Goal: Transaction & Acquisition: Download file/media

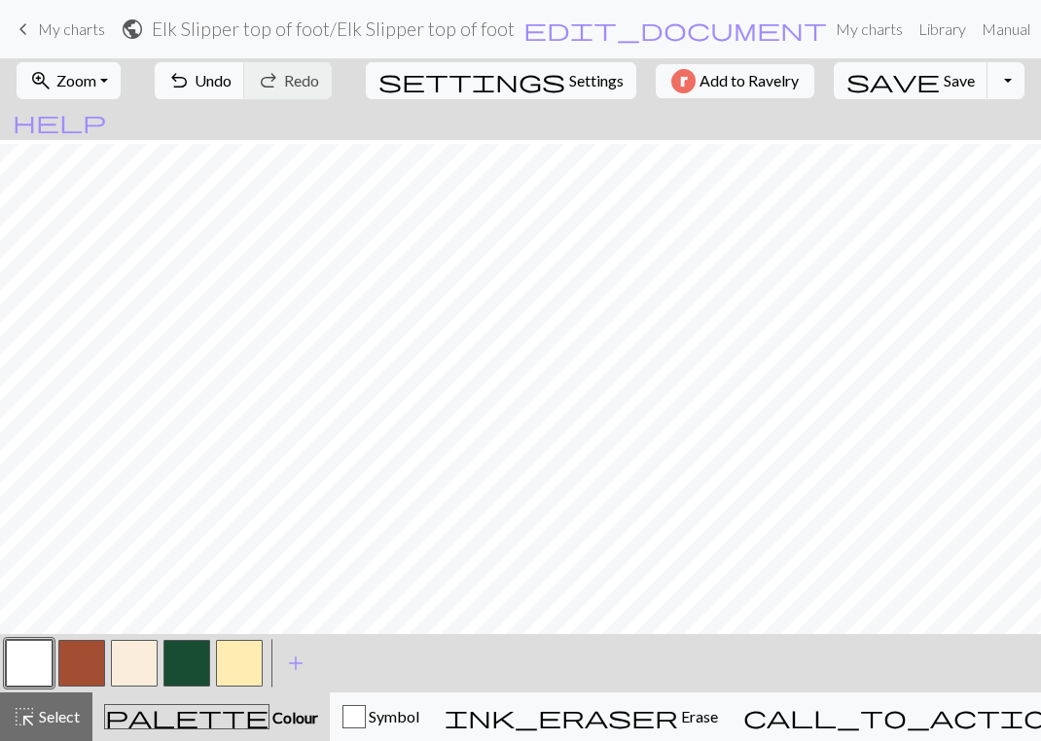
scroll to position [9, 0]
click at [67, 657] on button "button" at bounding box center [81, 663] width 47 height 47
click at [943, 76] on span "Save" at bounding box center [958, 80] width 31 height 18
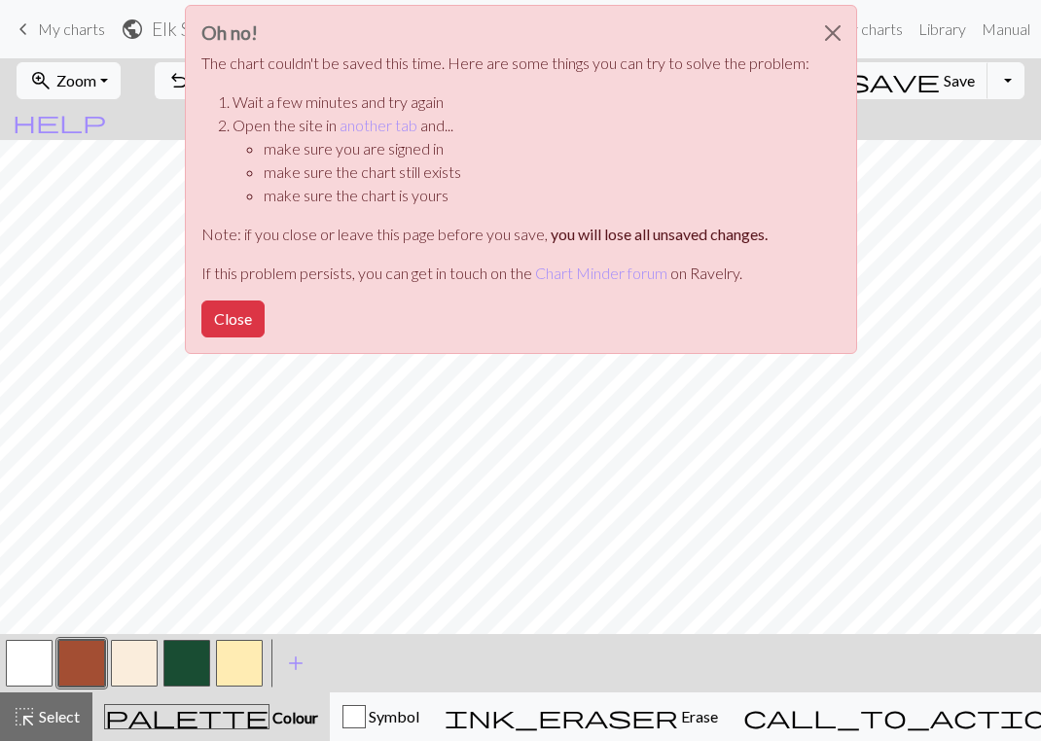
click at [897, 76] on div "Oh no! The chart couldn't be saved this time. Here are some things you can try …" at bounding box center [520, 185] width 1041 height 370
click at [238, 325] on button "Close" at bounding box center [232, 318] width 63 height 37
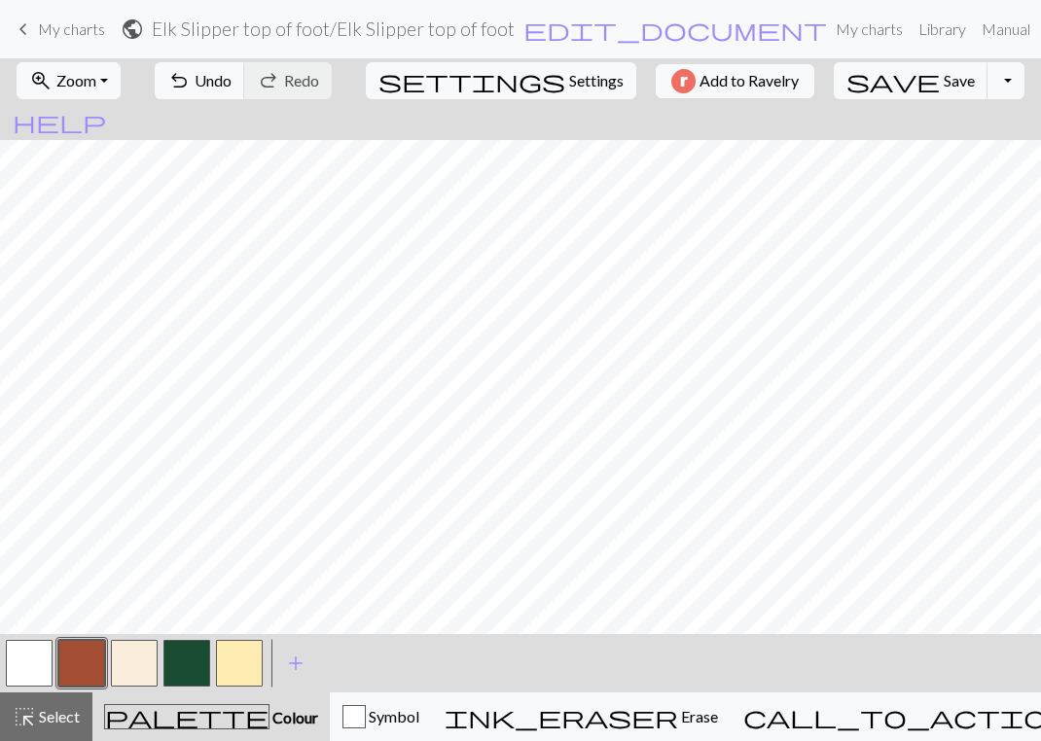
scroll to position [0, 0]
click at [943, 81] on span "Save" at bounding box center [958, 80] width 31 height 18
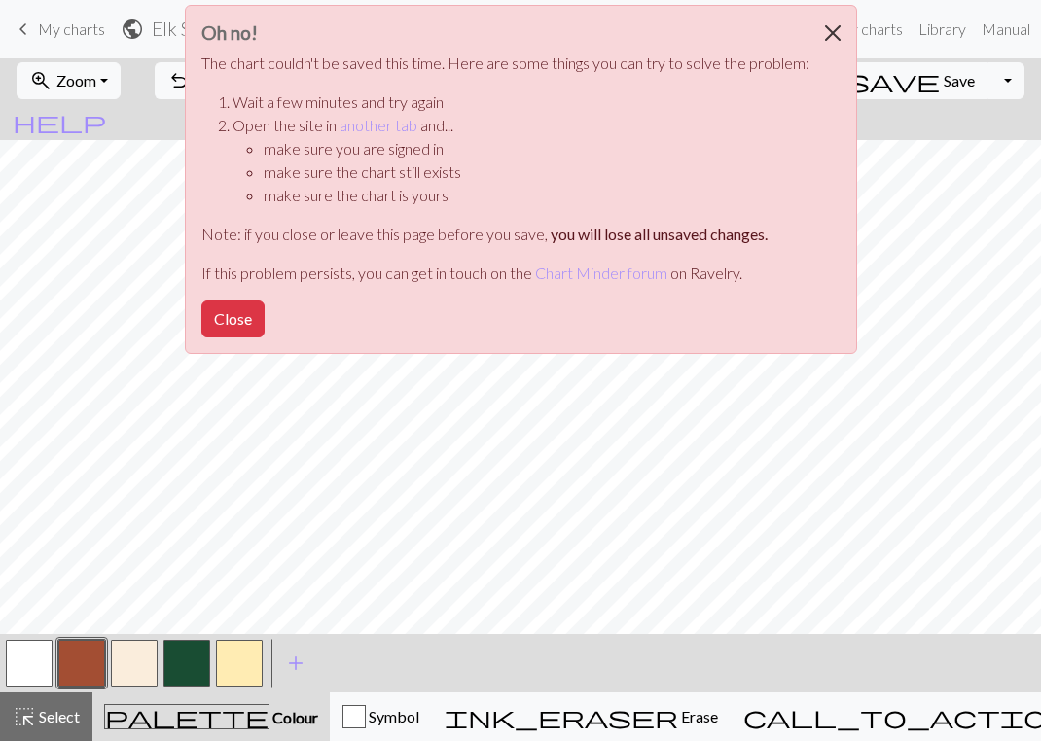
click at [829, 33] on button "Close" at bounding box center [832, 33] width 47 height 54
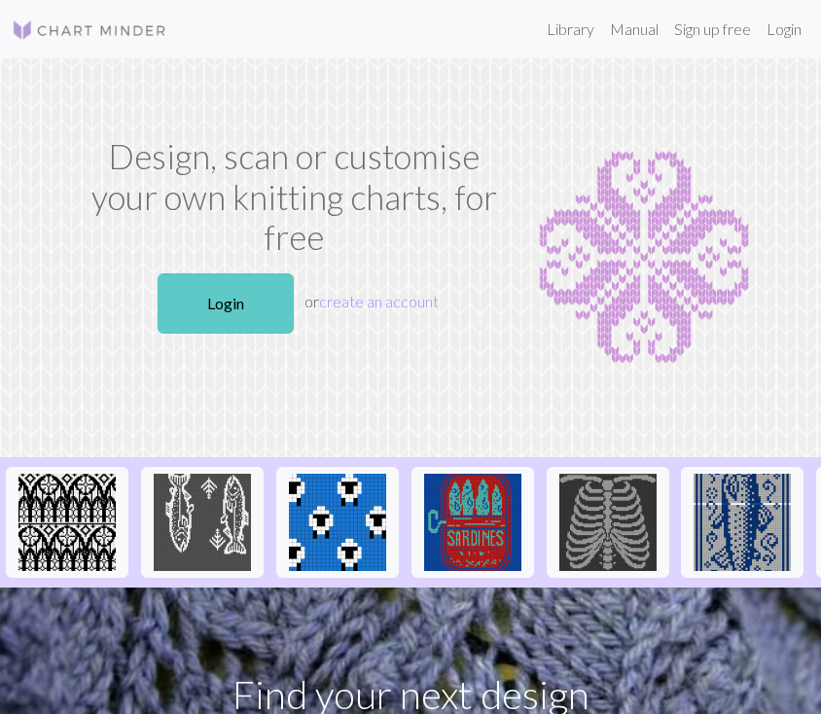
click at [243, 273] on link "Login" at bounding box center [226, 303] width 136 height 60
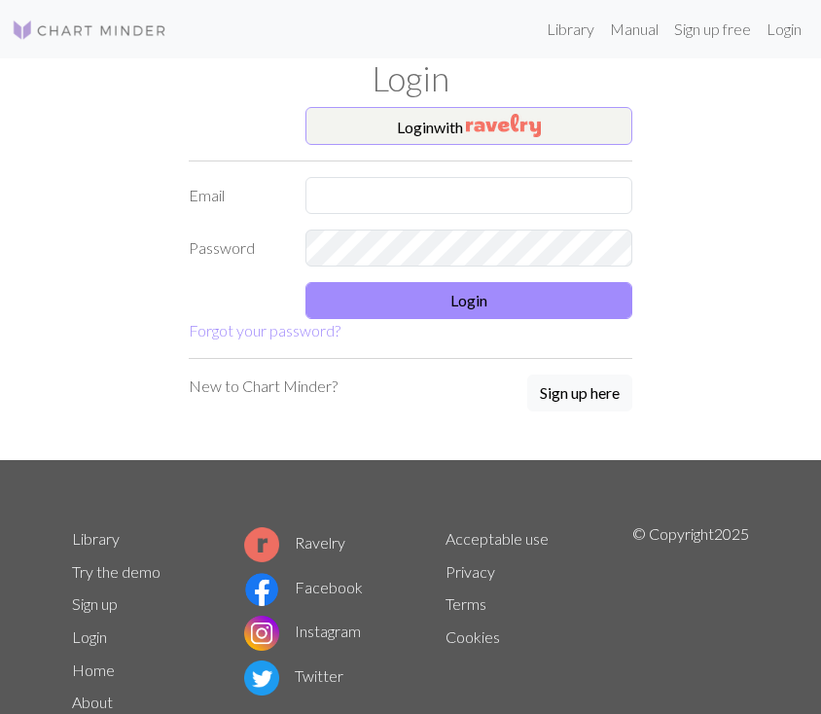
click at [477, 117] on img "button" at bounding box center [503, 125] width 75 height 23
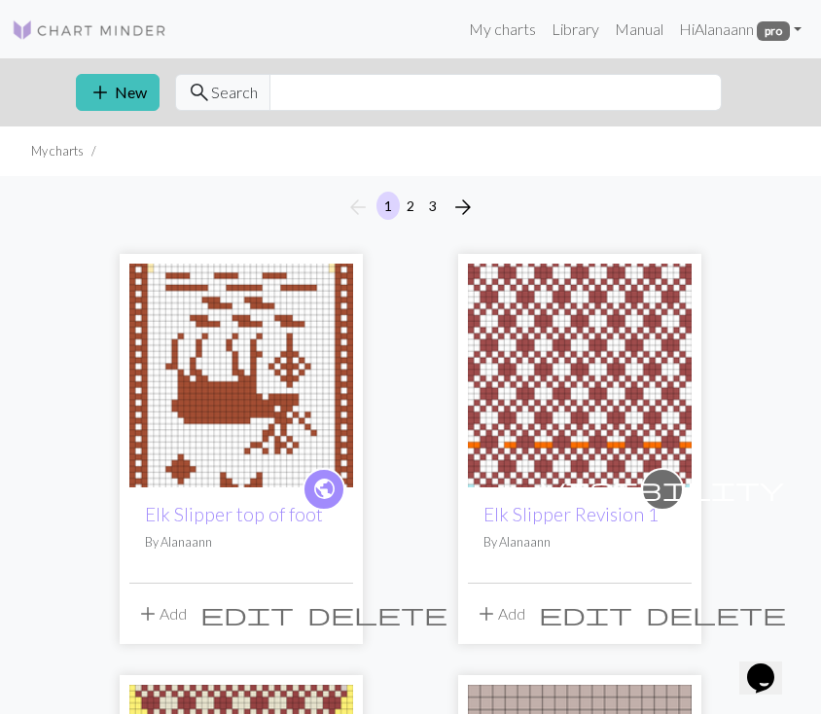
click at [270, 389] on img at bounding box center [241, 376] width 224 height 224
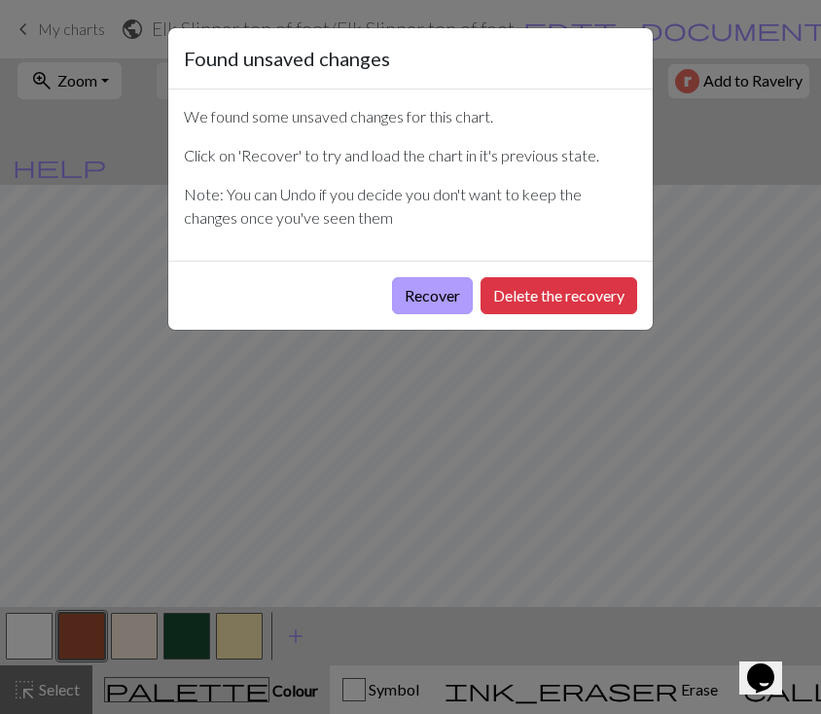
click at [417, 301] on button "Recover" at bounding box center [432, 295] width 81 height 37
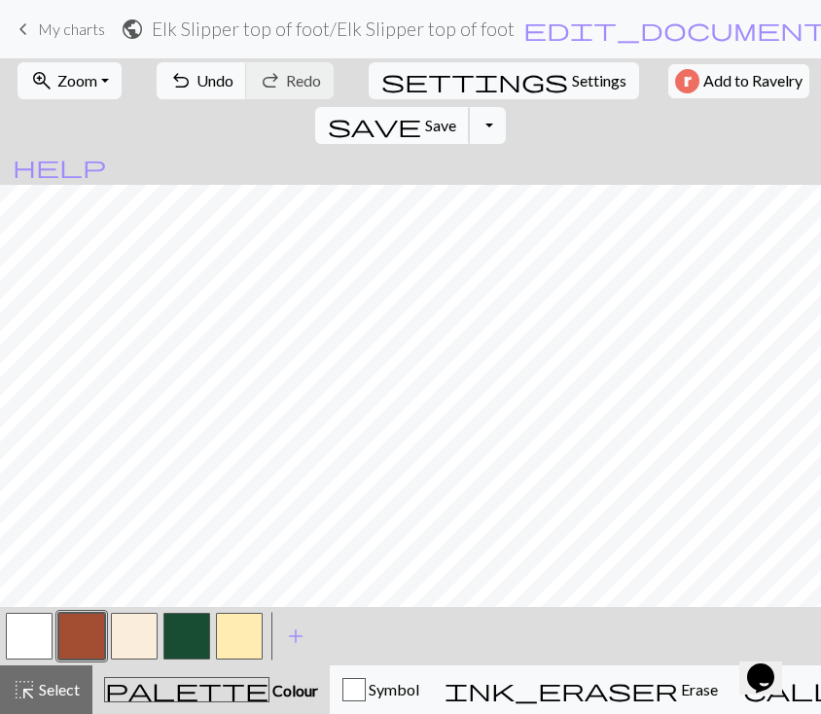
click at [456, 116] on span "Save" at bounding box center [440, 125] width 31 height 18
click at [506, 107] on button "Toggle Dropdown" at bounding box center [487, 125] width 37 height 37
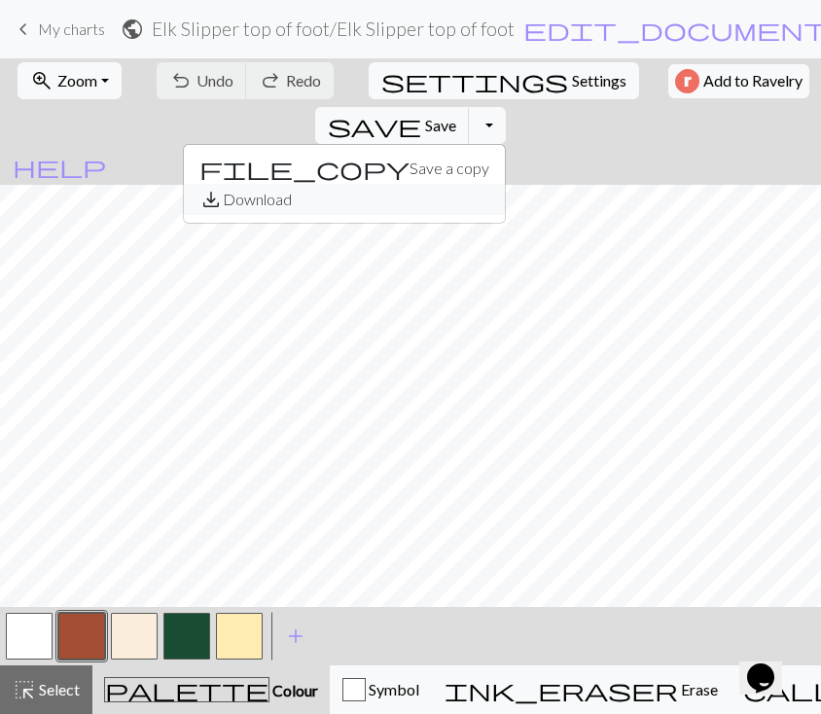
click at [505, 184] on button "save_alt Download" at bounding box center [344, 199] width 321 height 31
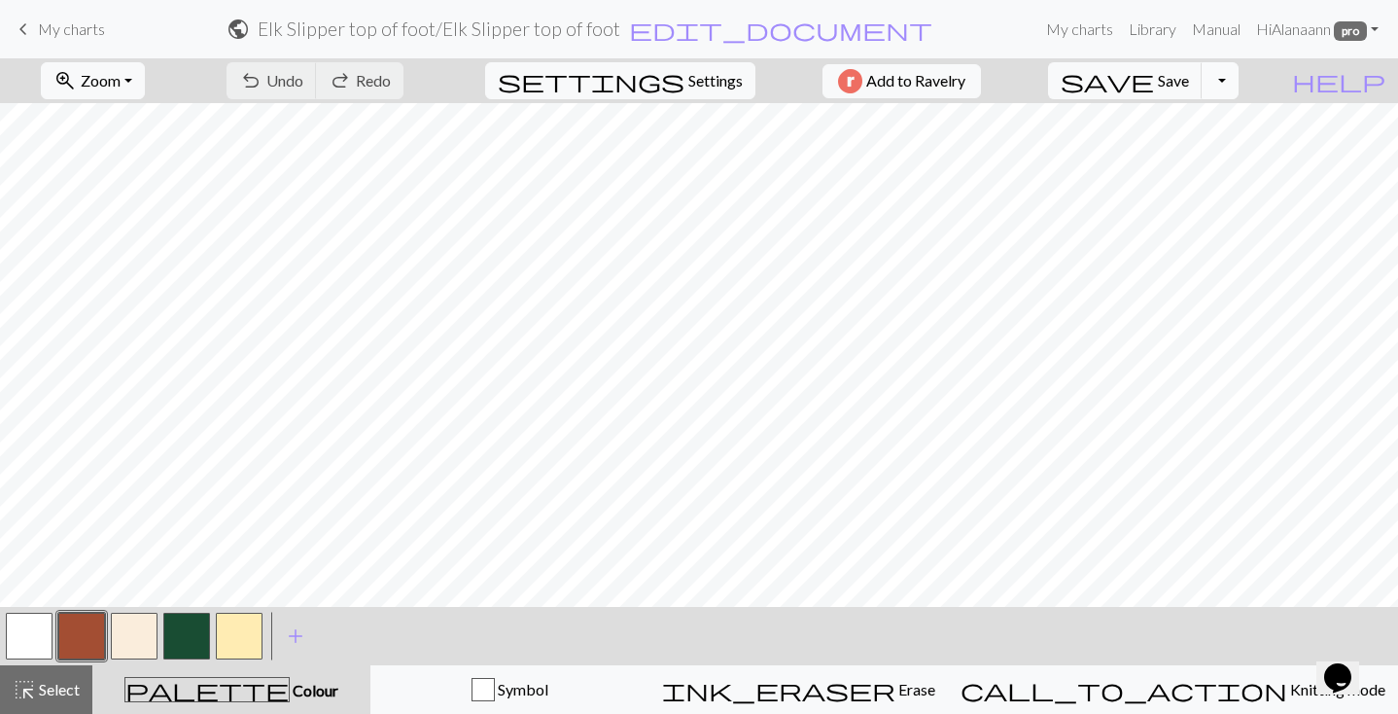
click at [820, 84] on button "Toggle Dropdown" at bounding box center [1220, 80] width 37 height 37
click at [820, 151] on button "save_alt Download" at bounding box center [1077, 154] width 321 height 31
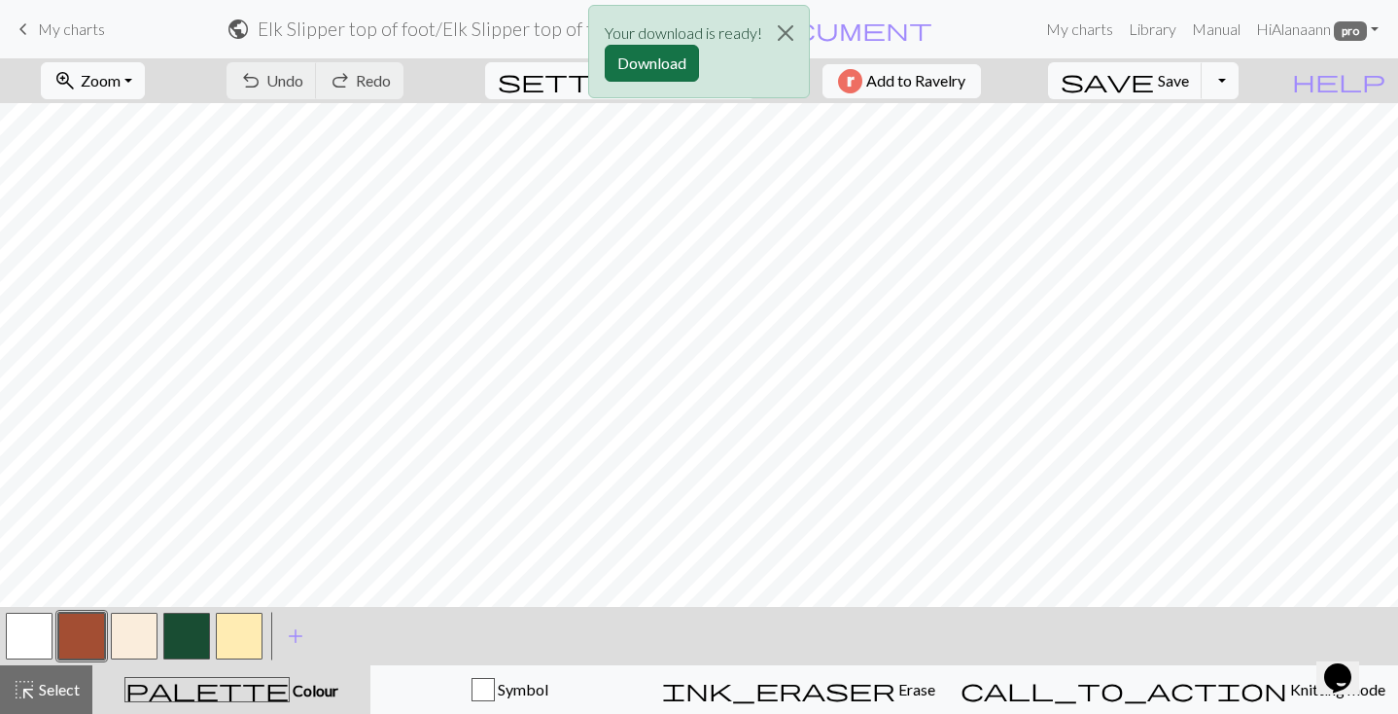
click at [635, 62] on button "Download" at bounding box center [652, 63] width 94 height 37
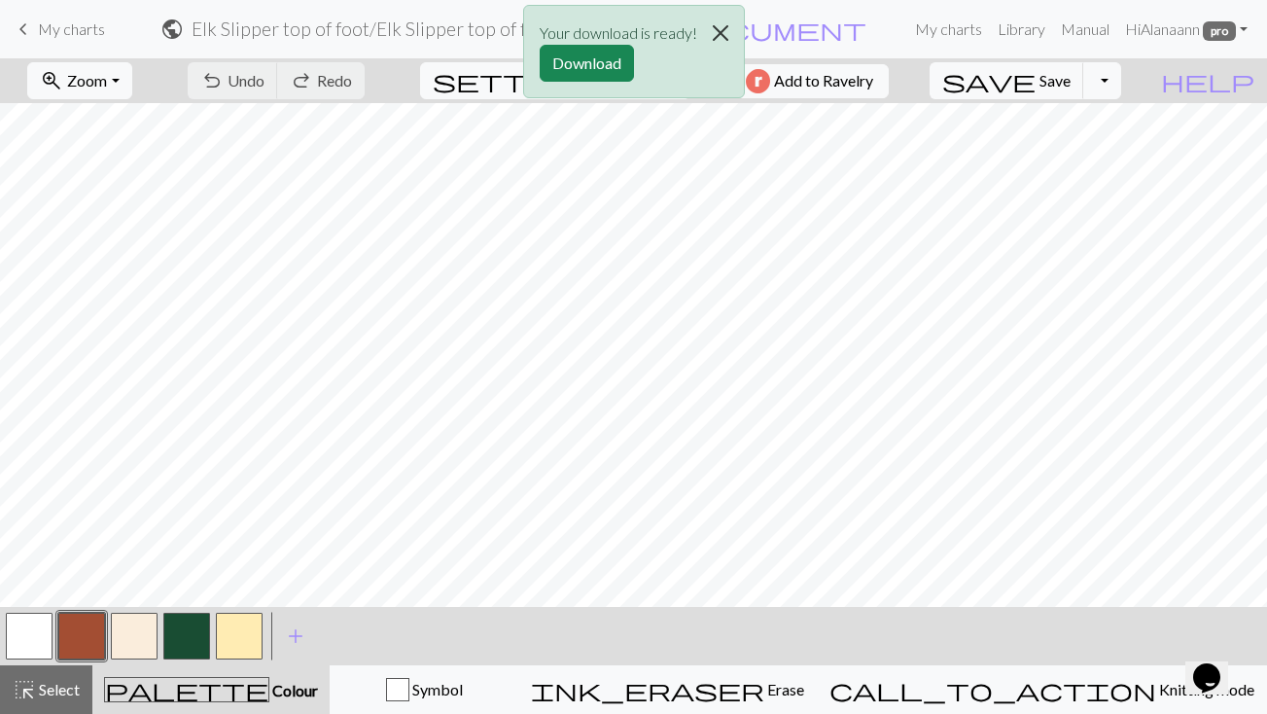
click at [725, 26] on button "Close" at bounding box center [720, 33] width 47 height 54
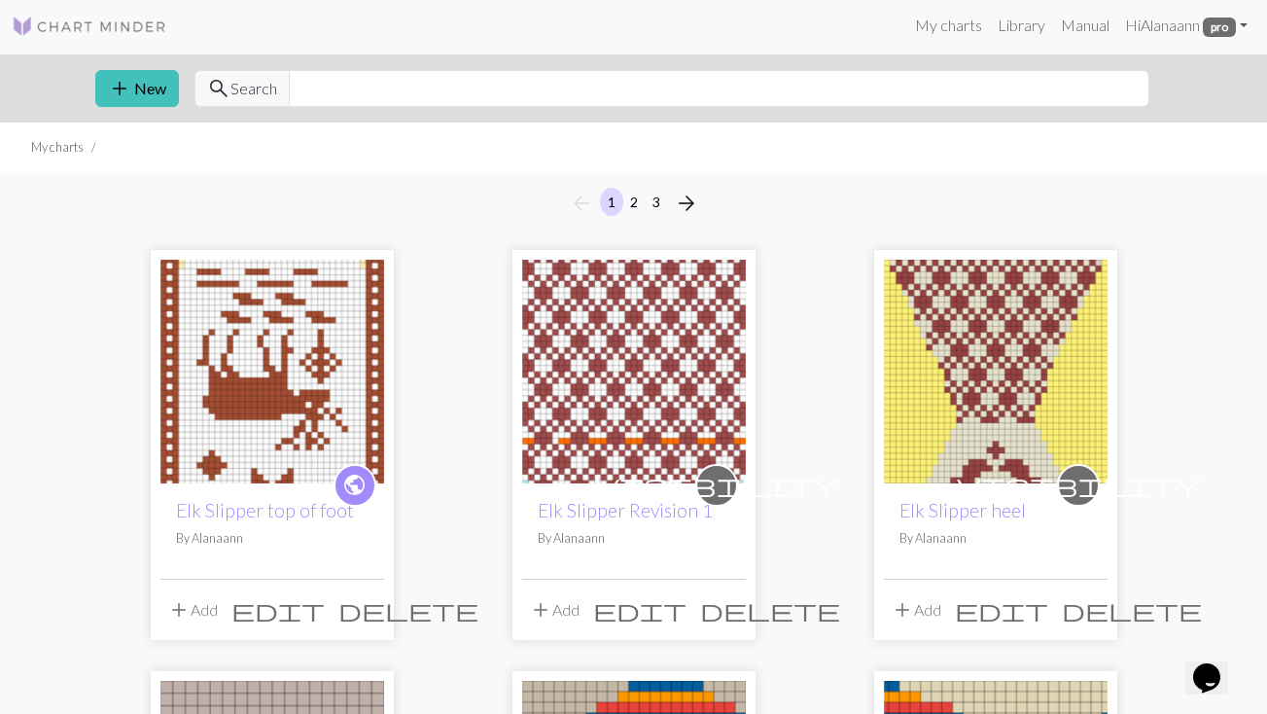
click at [615, 380] on img at bounding box center [634, 372] width 224 height 224
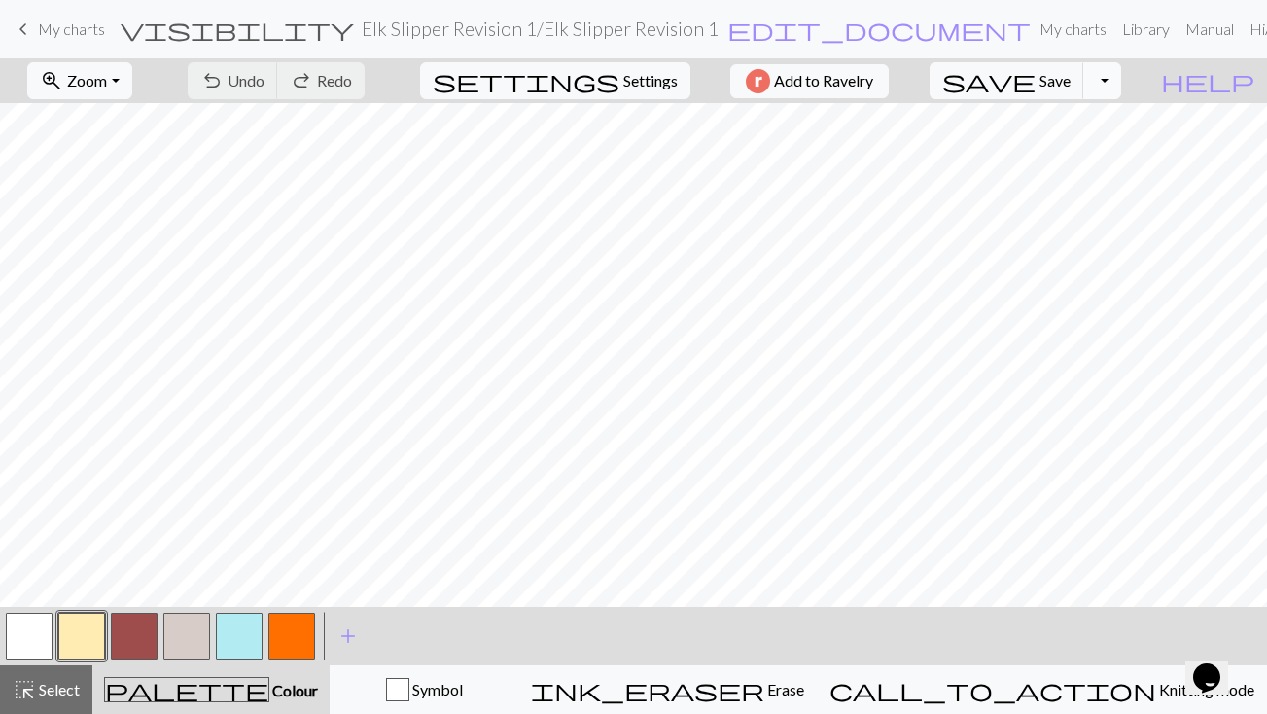
click at [820, 90] on button "Toggle Dropdown" at bounding box center [1101, 80] width 37 height 37
click at [820, 153] on button "save_alt Download" at bounding box center [959, 154] width 321 height 31
click at [820, 80] on button "Toggle Dropdown" at bounding box center [1101, 80] width 37 height 37
click at [820, 161] on button "save_alt Download" at bounding box center [959, 154] width 321 height 31
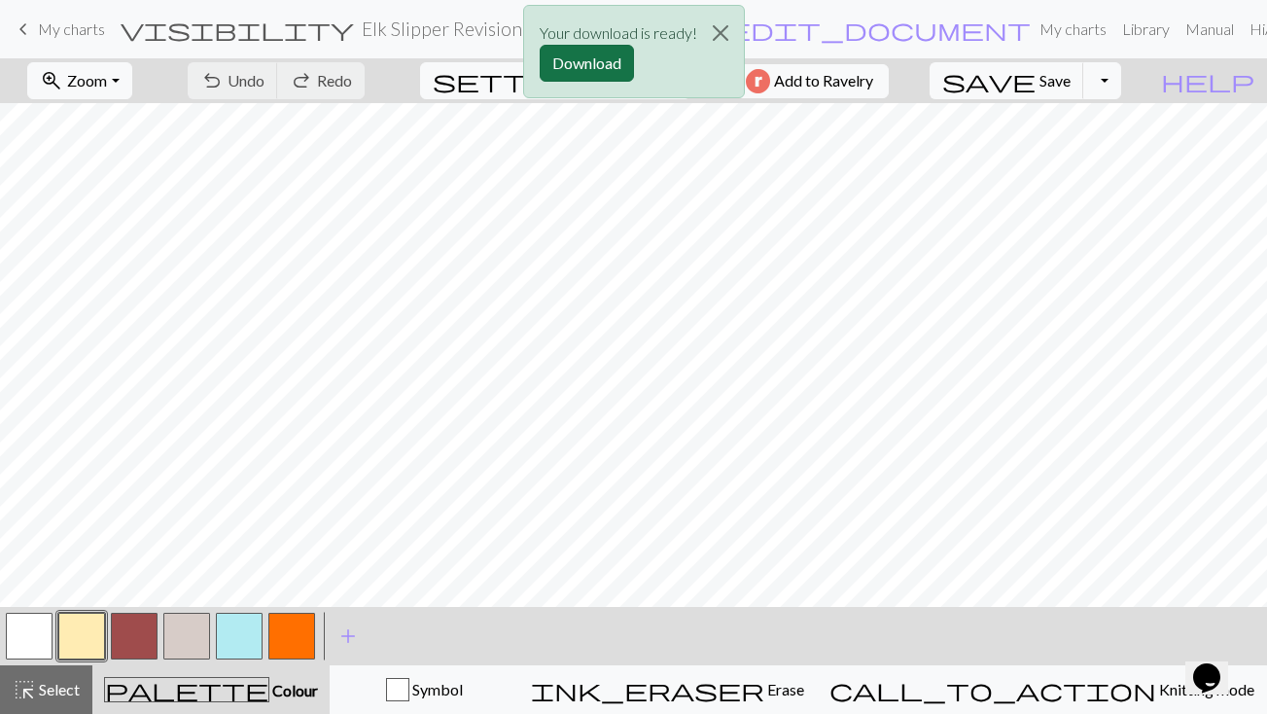
click at [596, 58] on button "Download" at bounding box center [587, 63] width 94 height 37
